Goal: Navigation & Orientation: Find specific page/section

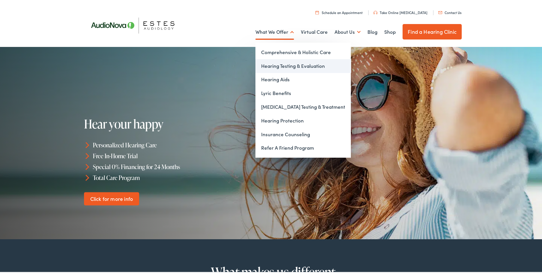
click at [285, 67] on link "Hearing Testing & Evaluation" at bounding box center [302, 65] width 95 height 14
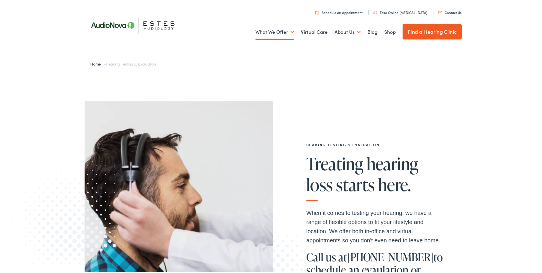
click at [421, 34] on link "Find a Hearing Clinic" at bounding box center [431, 30] width 59 height 15
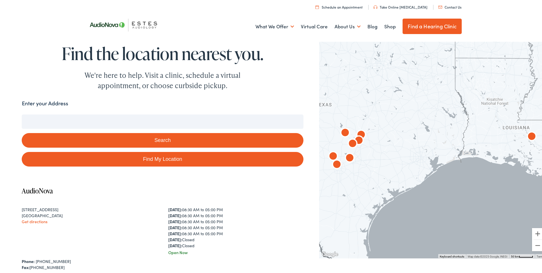
click at [140, 118] on input "Enter your Address" at bounding box center [162, 120] width 281 height 14
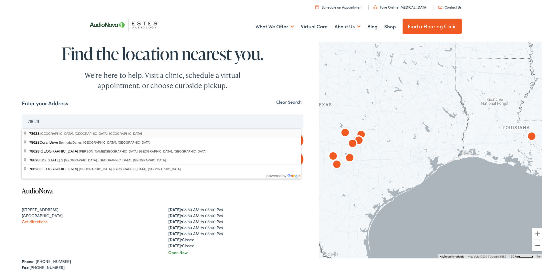
type input "Sun City, TX 78628, USA"
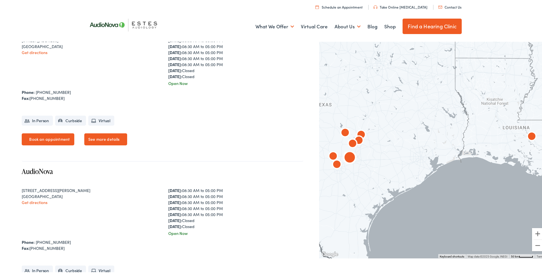
scroll to position [914, 0]
click at [124, 227] on div "1850 S. AW Grimes Blvd, Suite 300 Round Rock, TX 78664 Get directions" at bounding box center [89, 209] width 135 height 49
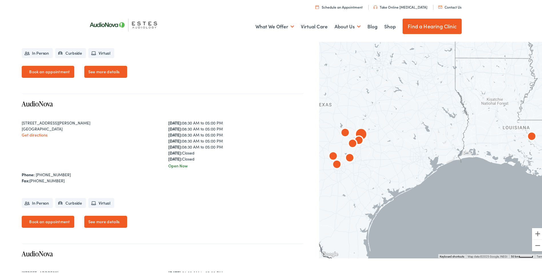
scroll to position [971, 0]
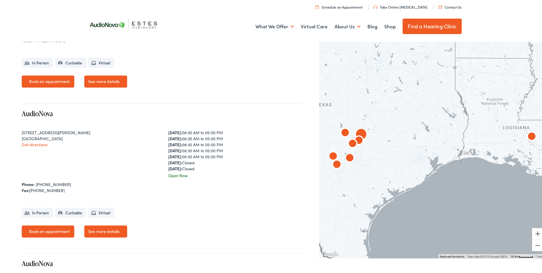
click at [95, 227] on link "See more details" at bounding box center [105, 230] width 43 height 12
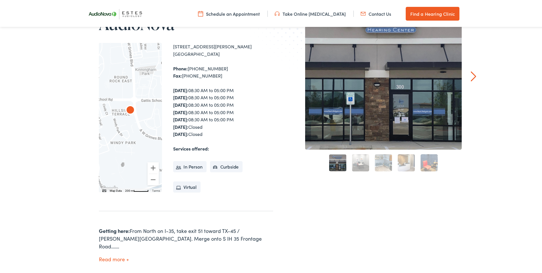
scroll to position [114, 0]
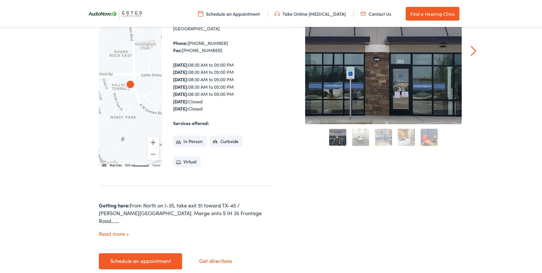
click at [124, 229] on button "Read more" at bounding box center [114, 232] width 30 height 6
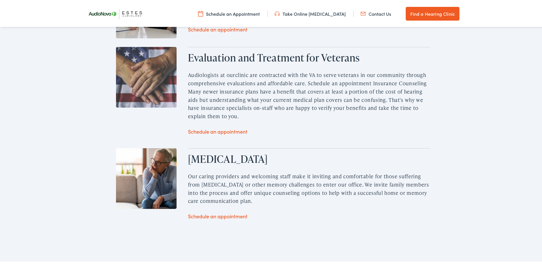
scroll to position [1571, 0]
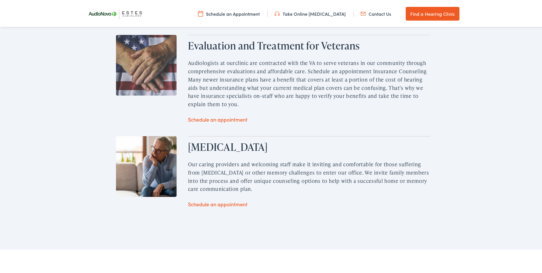
click at [307, 12] on link "Take Online [MEDICAL_DATA]" at bounding box center [310, 12] width 71 height 6
